Goal: Navigation & Orientation: Find specific page/section

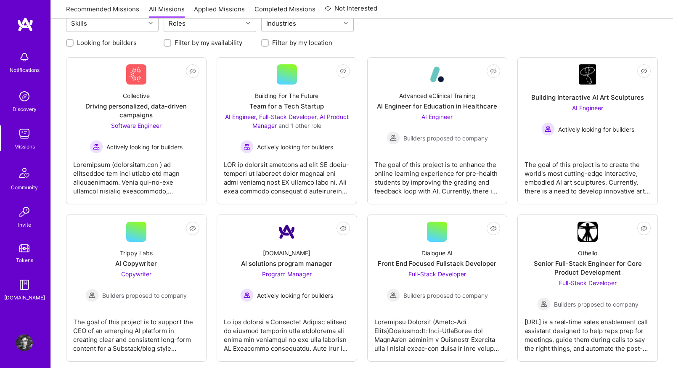
scroll to position [103, 0]
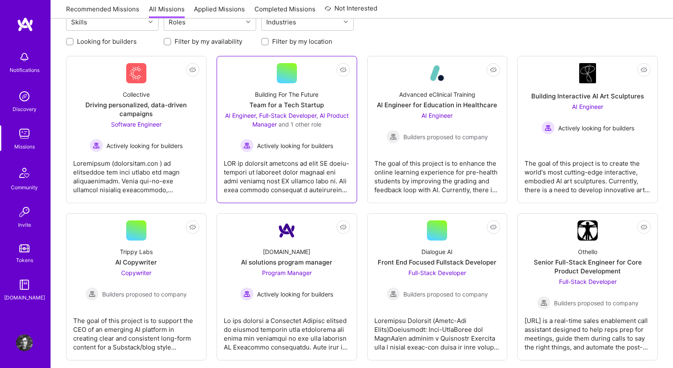
click at [315, 152] on div at bounding box center [287, 173] width 126 height 42
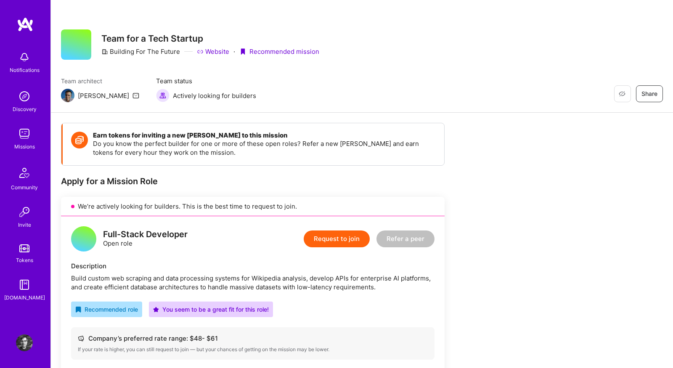
click at [27, 130] on img at bounding box center [24, 133] width 17 height 17
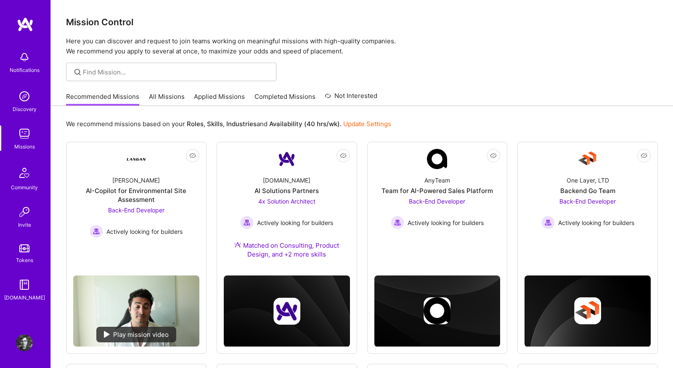
click at [157, 99] on link "All Missions" at bounding box center [167, 99] width 36 height 14
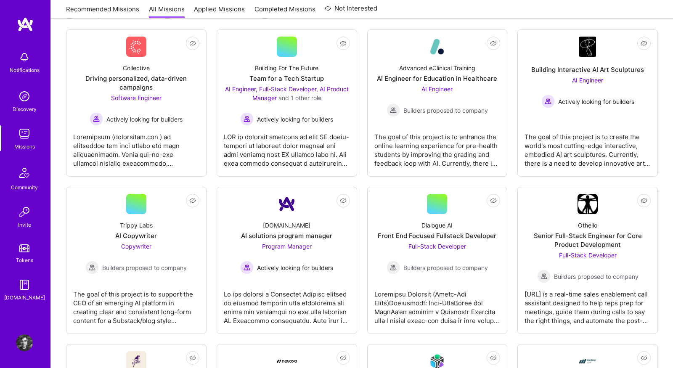
scroll to position [132, 0]
